Goal: Find contact information: Find contact information

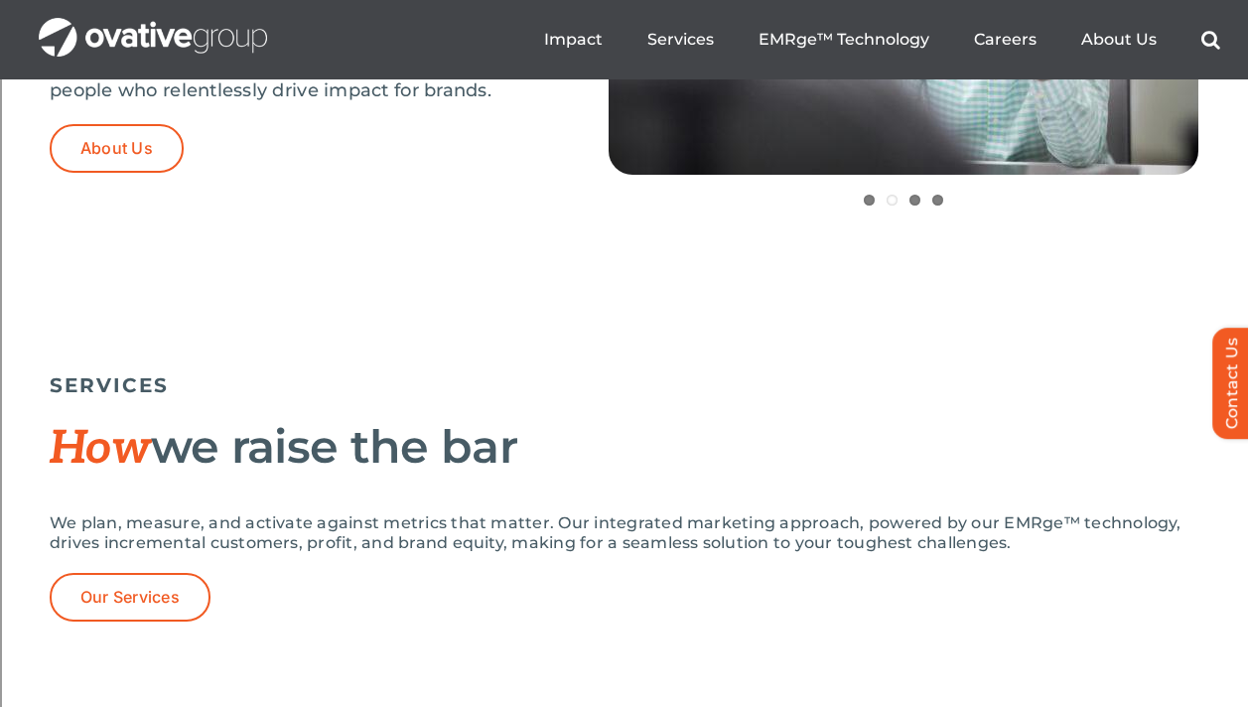
scroll to position [1155, 0]
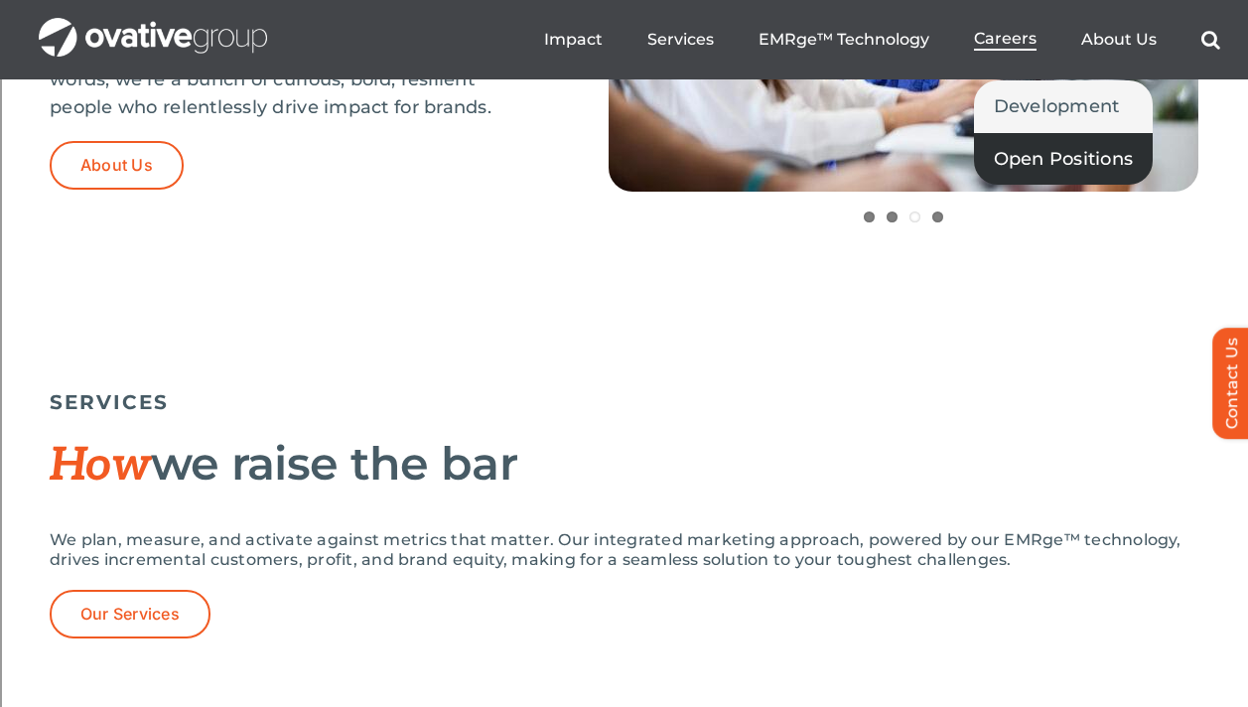
click at [1018, 146] on span "Open Positions" at bounding box center [1064, 159] width 140 height 28
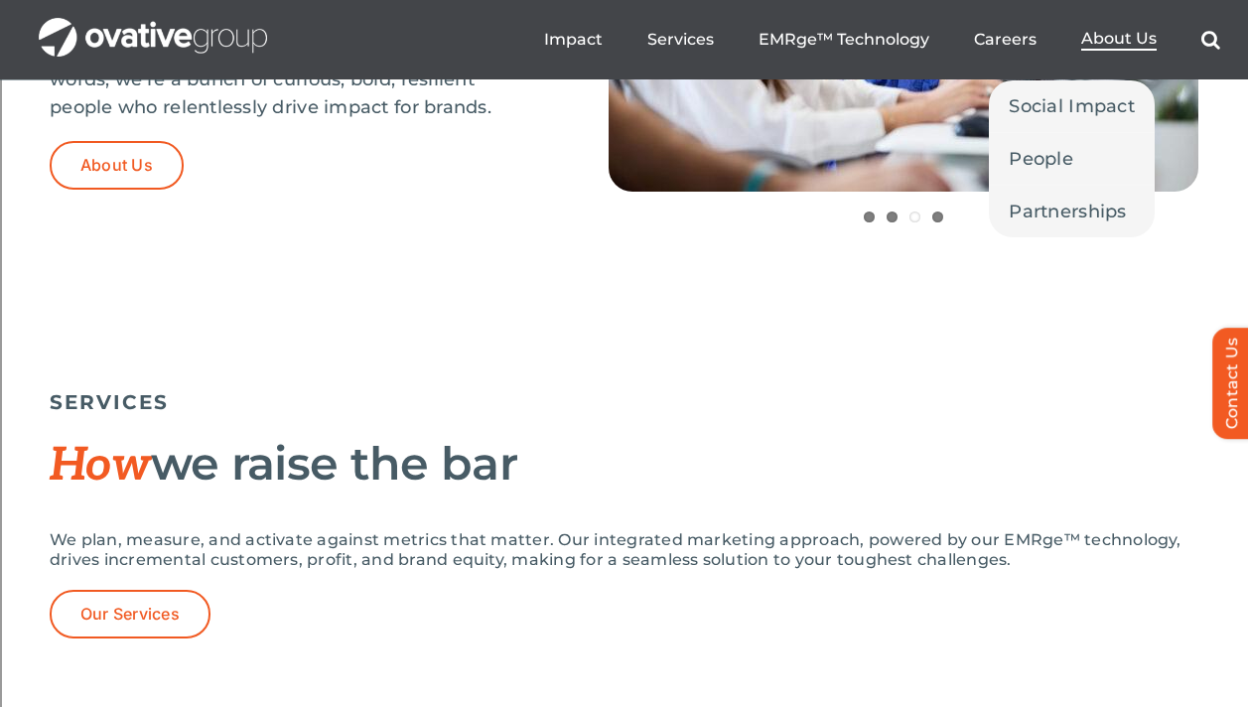
click at [1119, 41] on span "About Us" at bounding box center [1118, 39] width 75 height 20
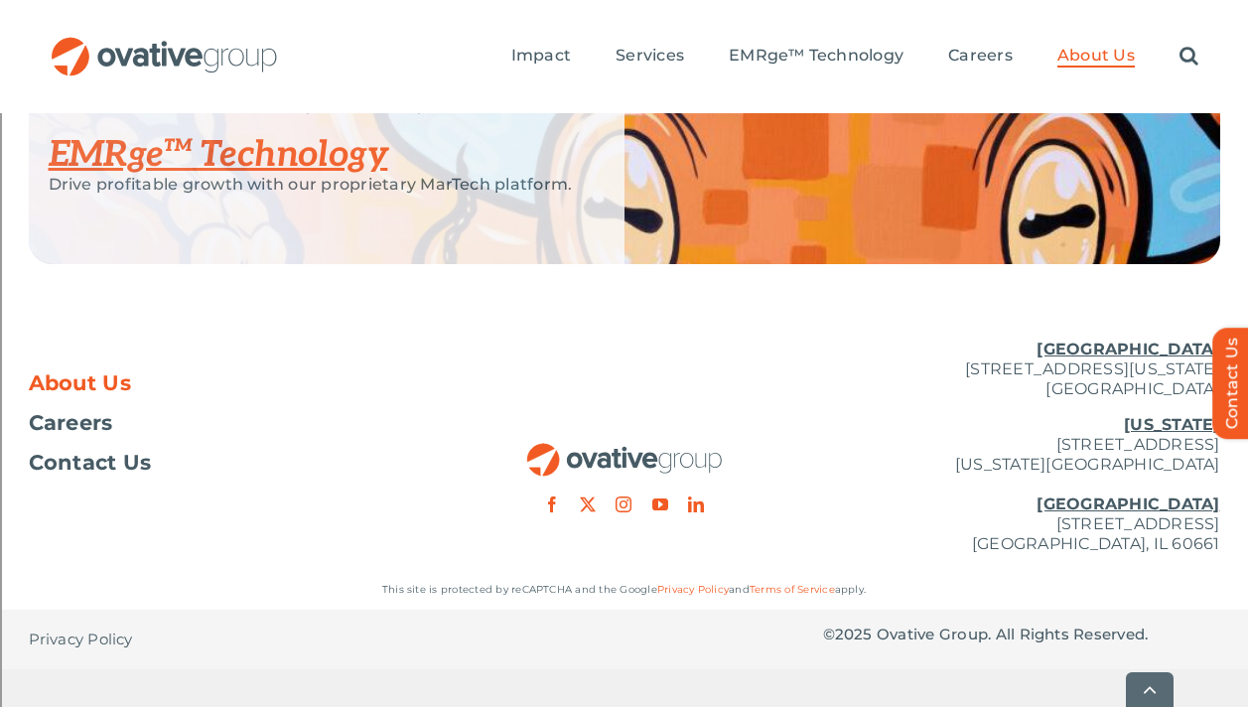
scroll to position [4622, 0]
click at [946, 400] on p "Minneapolis 729 Washington Avenue N, Suite 1000 Minneapolis, MN 55401" at bounding box center [1021, 371] width 397 height 60
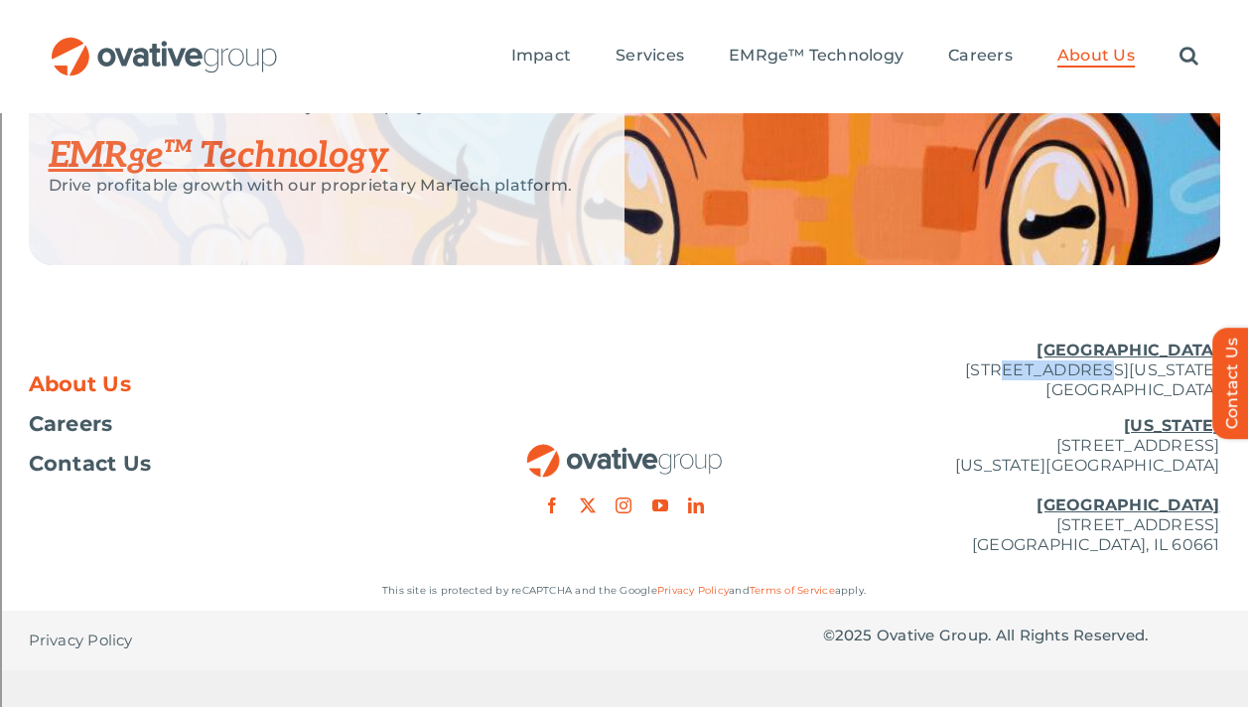
click at [946, 400] on p "Minneapolis 729 Washington Avenue N, Suite 1000 Minneapolis, MN 55401" at bounding box center [1021, 371] width 397 height 60
copy p "[STREET_ADDRESS][US_STATE]"
